Goal: Task Accomplishment & Management: Complete application form

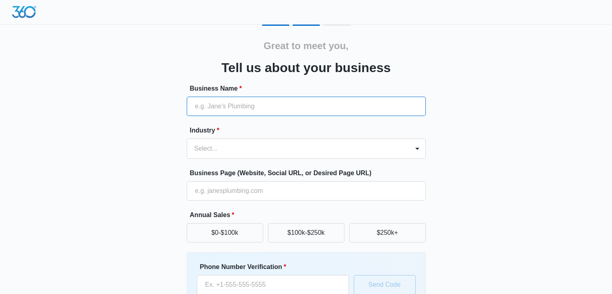
click at [284, 102] on input "Business Name *" at bounding box center [306, 106] width 239 height 19
type input "Let's Talk Kitchens & Baths"
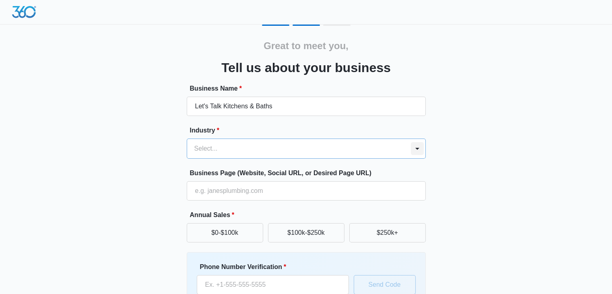
click at [418, 150] on div at bounding box center [417, 148] width 13 height 13
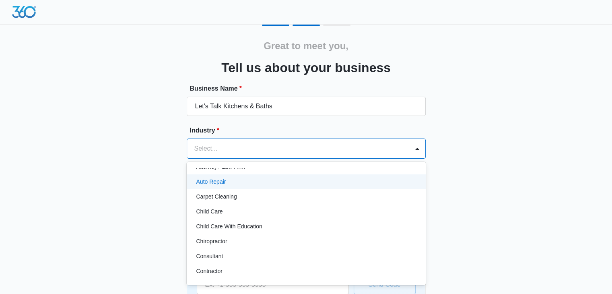
scroll to position [80, 0]
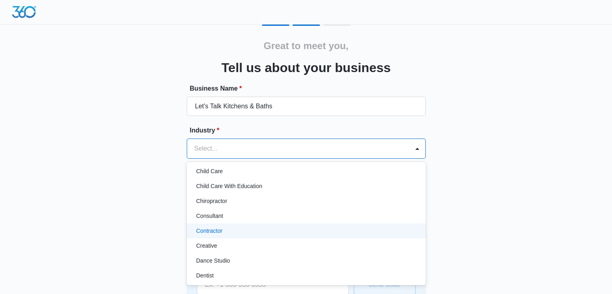
click at [300, 231] on div "Contractor" at bounding box center [305, 230] width 218 height 8
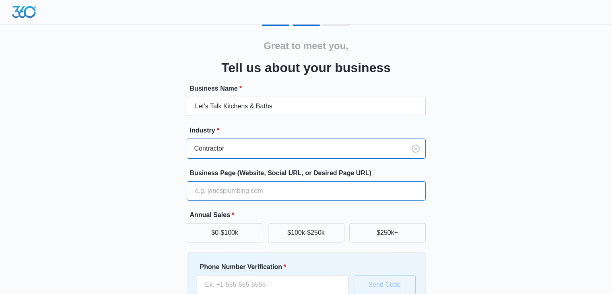
click at [310, 197] on input "Business Page (Website, Social URL, or Desired Page URL)" at bounding box center [306, 190] width 239 height 19
type input "[DOMAIN_NAME]"
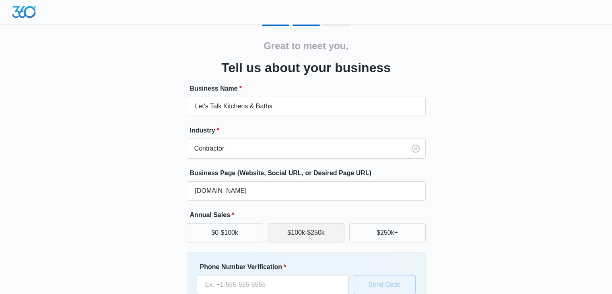
click at [304, 234] on button "$100k-$250k" at bounding box center [306, 232] width 76 height 19
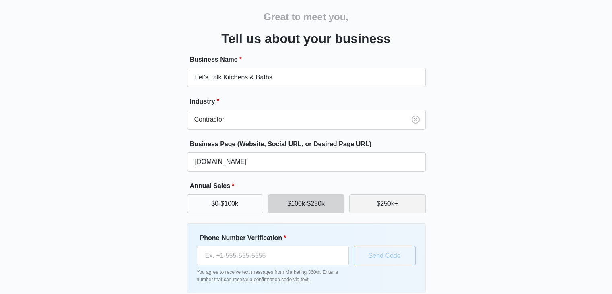
scroll to position [66, 0]
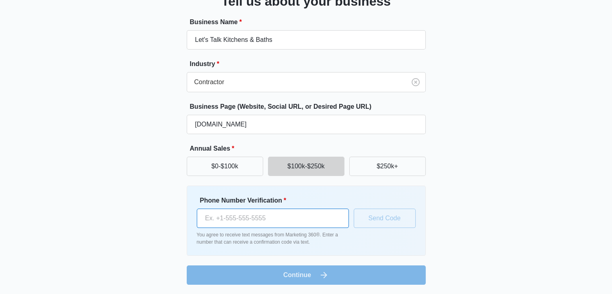
click at [323, 214] on input "Phone Number Verification *" at bounding box center [273, 217] width 152 height 19
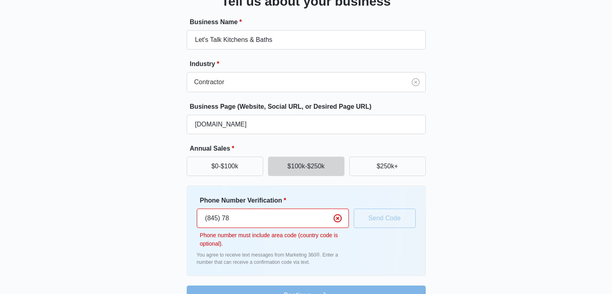
type input "[PHONE_NUMBER]"
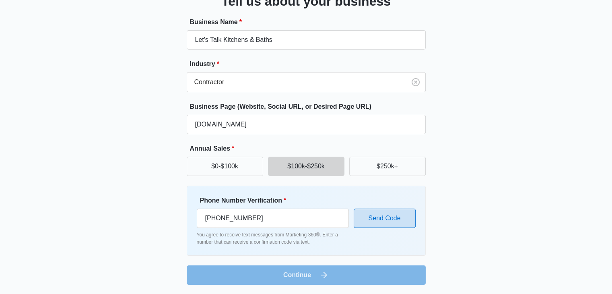
click at [397, 214] on button "Send Code" at bounding box center [385, 217] width 62 height 19
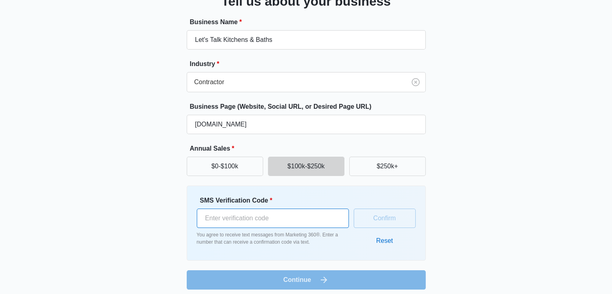
click at [235, 221] on input "SMS Verification Code *" at bounding box center [273, 217] width 152 height 19
type input "306781"
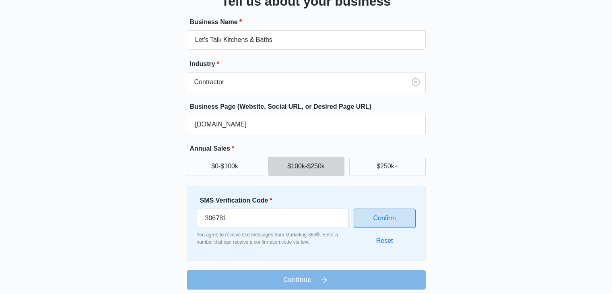
click at [370, 218] on button "Confirm" at bounding box center [385, 217] width 62 height 19
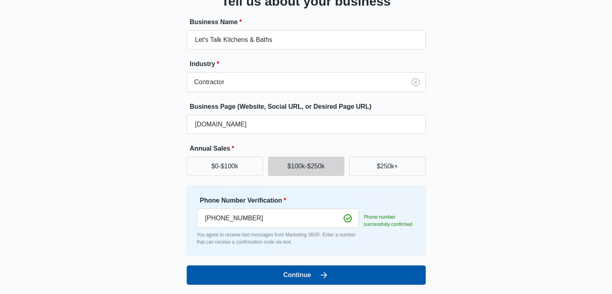
click at [373, 273] on button "Continue" at bounding box center [306, 274] width 239 height 19
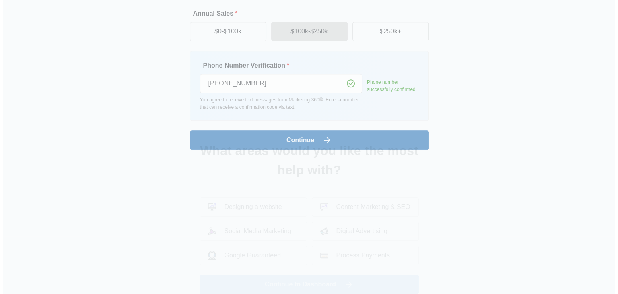
scroll to position [0, 0]
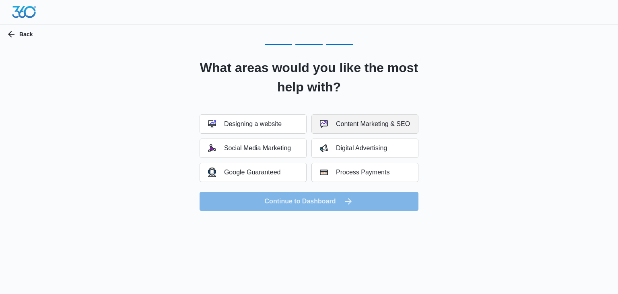
click at [348, 119] on button "Content Marketing & SEO" at bounding box center [364, 123] width 107 height 19
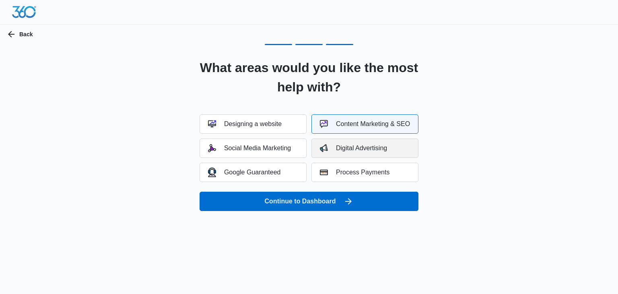
click at [360, 148] on div "Digital Advertising" at bounding box center [353, 148] width 67 height 8
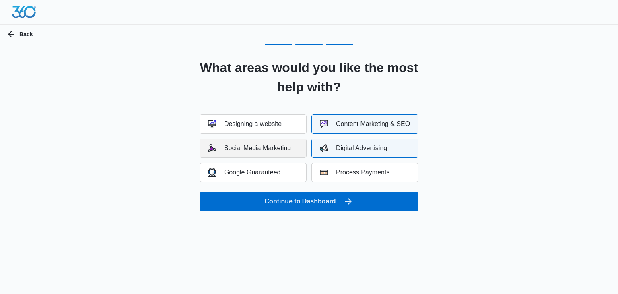
click at [282, 152] on button "Social Media Marketing" at bounding box center [252, 147] width 107 height 19
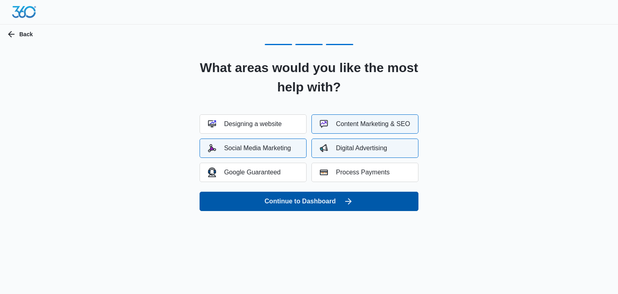
click at [323, 203] on button "Continue to Dashboard" at bounding box center [308, 200] width 219 height 19
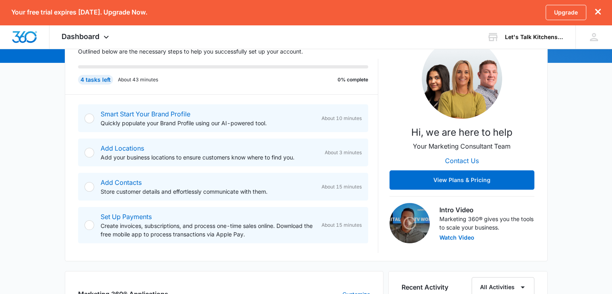
scroll to position [121, 0]
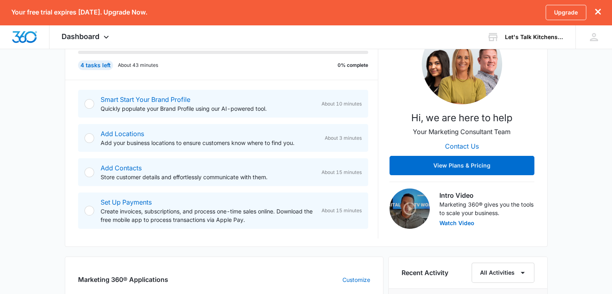
click at [92, 105] on div at bounding box center [89, 104] width 10 height 10
click at [88, 103] on div at bounding box center [89, 104] width 10 height 10
click at [119, 99] on link "Smart Start Your Brand Profile" at bounding box center [146, 99] width 90 height 8
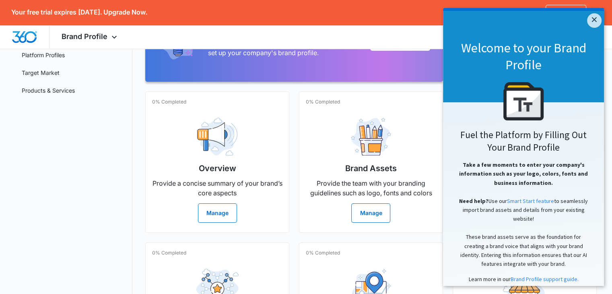
scroll to position [121, 0]
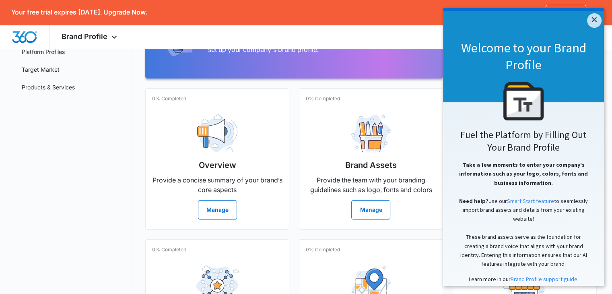
drag, startPoint x: 589, startPoint y: 19, endPoint x: 578, endPoint y: 20, distance: 11.7
click at [589, 20] on link "×" at bounding box center [594, 20] width 14 height 14
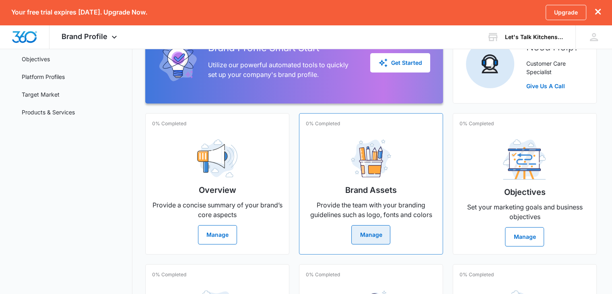
scroll to position [136, 0]
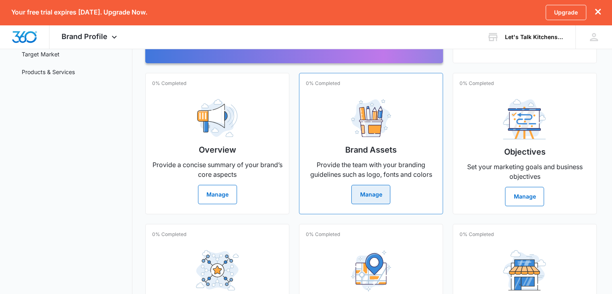
click at [372, 197] on button "Manage" at bounding box center [370, 194] width 39 height 19
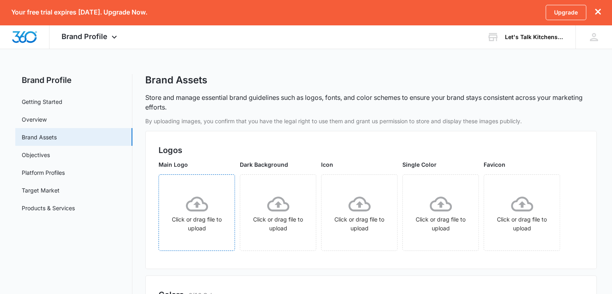
click at [205, 211] on icon at bounding box center [197, 204] width 22 height 22
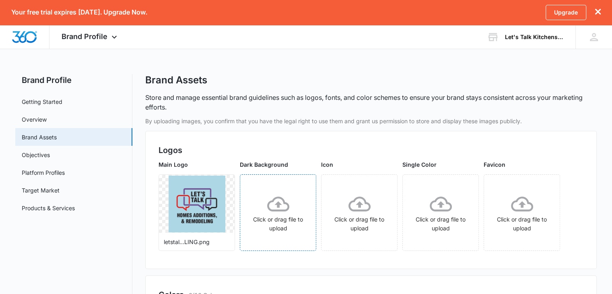
click at [280, 201] on icon at bounding box center [278, 204] width 22 height 22
click at [274, 204] on icon at bounding box center [278, 204] width 22 height 22
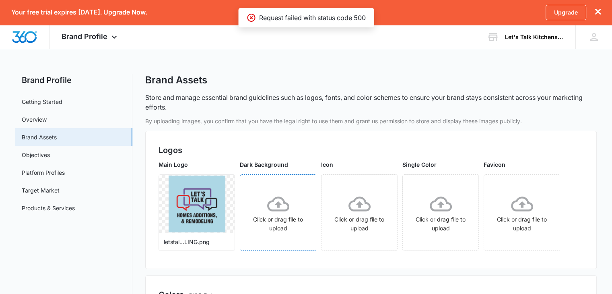
click at [277, 197] on icon at bounding box center [278, 203] width 22 height 15
click at [276, 204] on icon at bounding box center [278, 204] width 22 height 22
click at [275, 202] on icon at bounding box center [278, 204] width 22 height 22
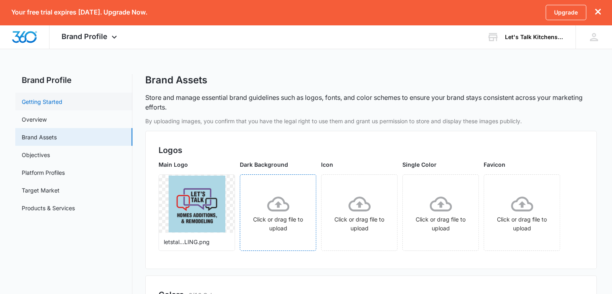
click at [62, 103] on link "Getting Started" at bounding box center [42, 101] width 41 height 8
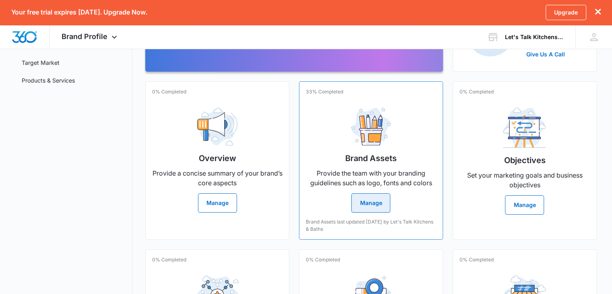
scroll to position [161, 0]
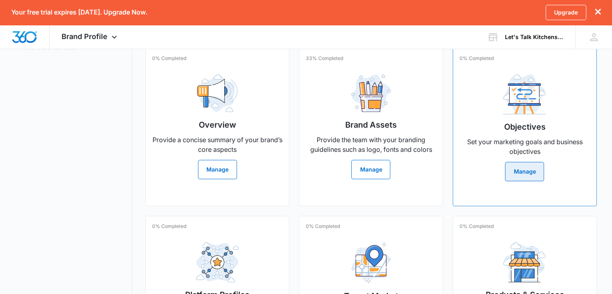
click at [525, 171] on button "Manage" at bounding box center [524, 171] width 39 height 19
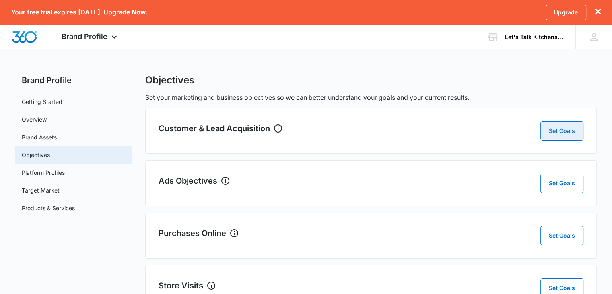
click at [558, 134] on button "Set Goals" at bounding box center [561, 130] width 43 height 19
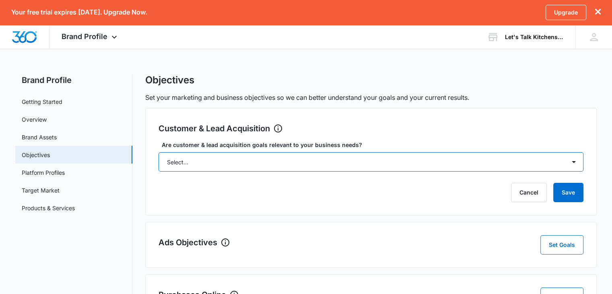
click at [571, 162] on select "Select... Yes No Yes, but don't currently have the data" at bounding box center [370, 161] width 425 height 19
click at [158, 152] on select "Select... Yes No Yes, but don't currently have the data" at bounding box center [370, 161] width 425 height 19
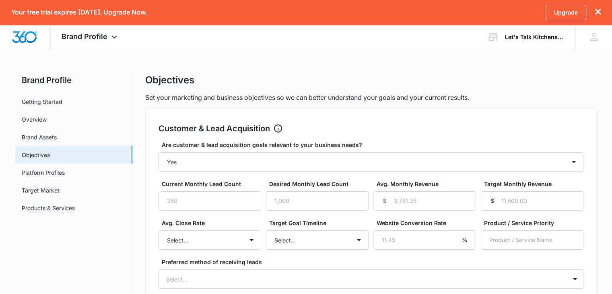
click at [559, 172] on div "Are customer & lead acquisition goals relevant to your business needs? Select..…" at bounding box center [370, 214] width 425 height 148
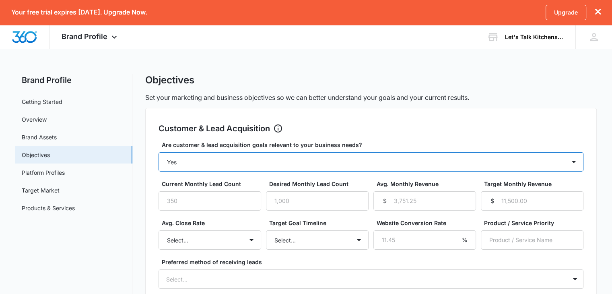
click at [573, 163] on select "Select... Yes No Yes, but don't currently have the data" at bounding box center [370, 161] width 425 height 19
select select "no"
click at [158, 152] on select "Select... Yes No Yes, but don't currently have the data" at bounding box center [370, 161] width 425 height 19
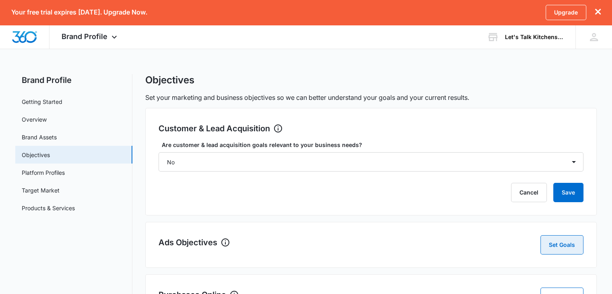
click at [571, 246] on button "Set Goals" at bounding box center [561, 244] width 43 height 19
